Goal: Browse casually

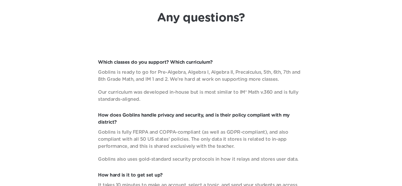
scroll to position [2117, 0]
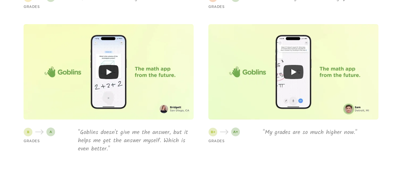
scroll to position [1660, 0]
